Goal: Task Accomplishment & Management: Use online tool/utility

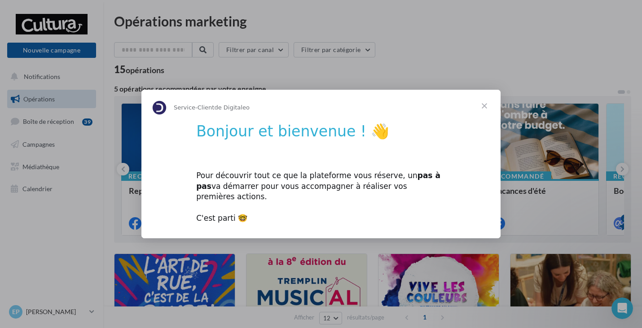
click at [487, 110] on span "Fermer" at bounding box center [484, 106] width 32 height 32
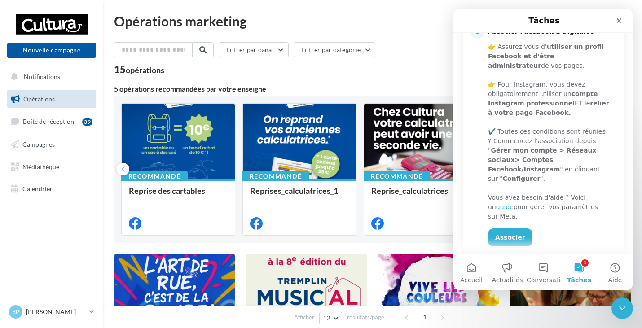
scroll to position [96, 0]
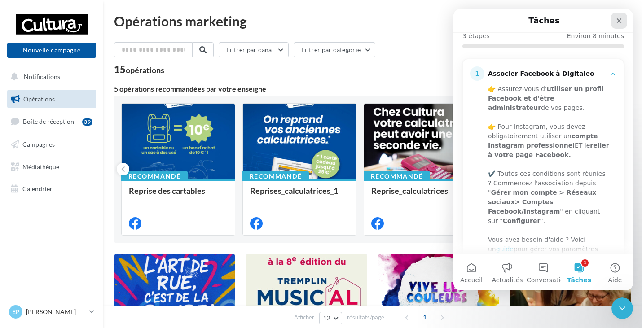
click at [616, 19] on icon "Fermer" at bounding box center [619, 20] width 7 height 7
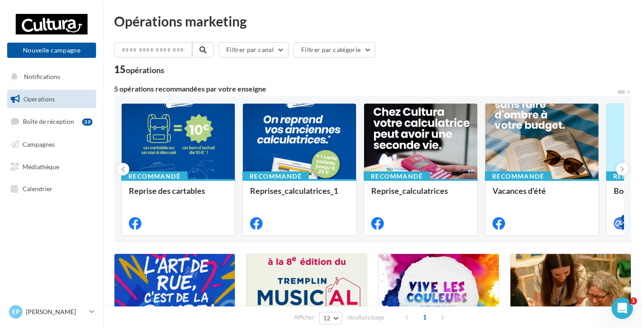
scroll to position [0, 0]
click at [49, 146] on span "Campagnes" at bounding box center [38, 145] width 32 height 8
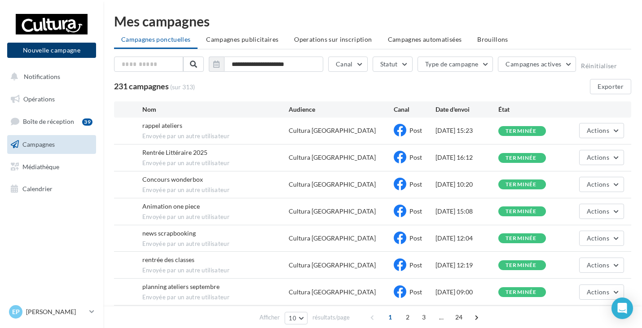
click at [76, 53] on button "Nouvelle campagne" at bounding box center [51, 50] width 89 height 15
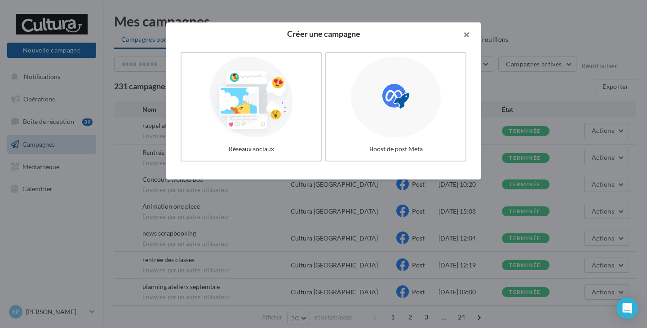
click at [463, 34] on button "button" at bounding box center [463, 35] width 36 height 27
